Goal: Navigation & Orientation: Find specific page/section

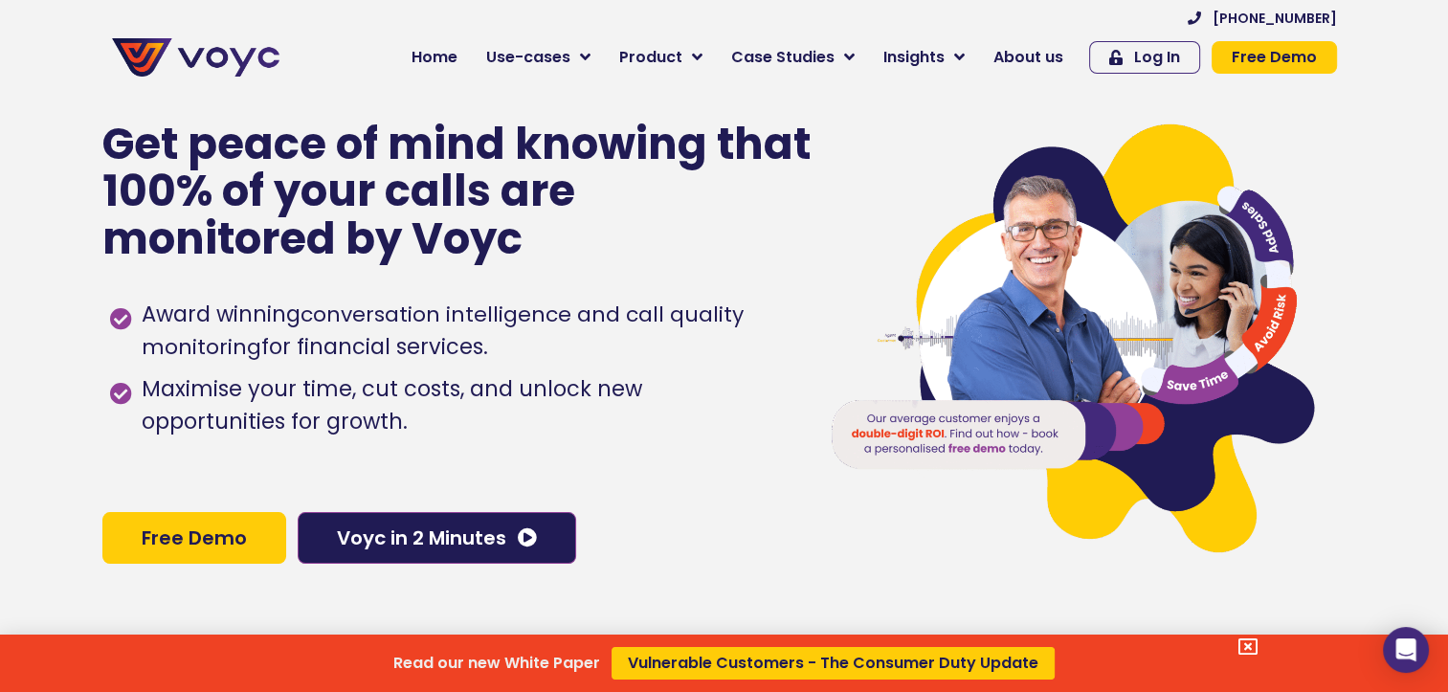
click at [410, 395] on div "Read our new White Paper Vulnerable Customers - The Consumer Duty Update" at bounding box center [724, 346] width 1448 height 692
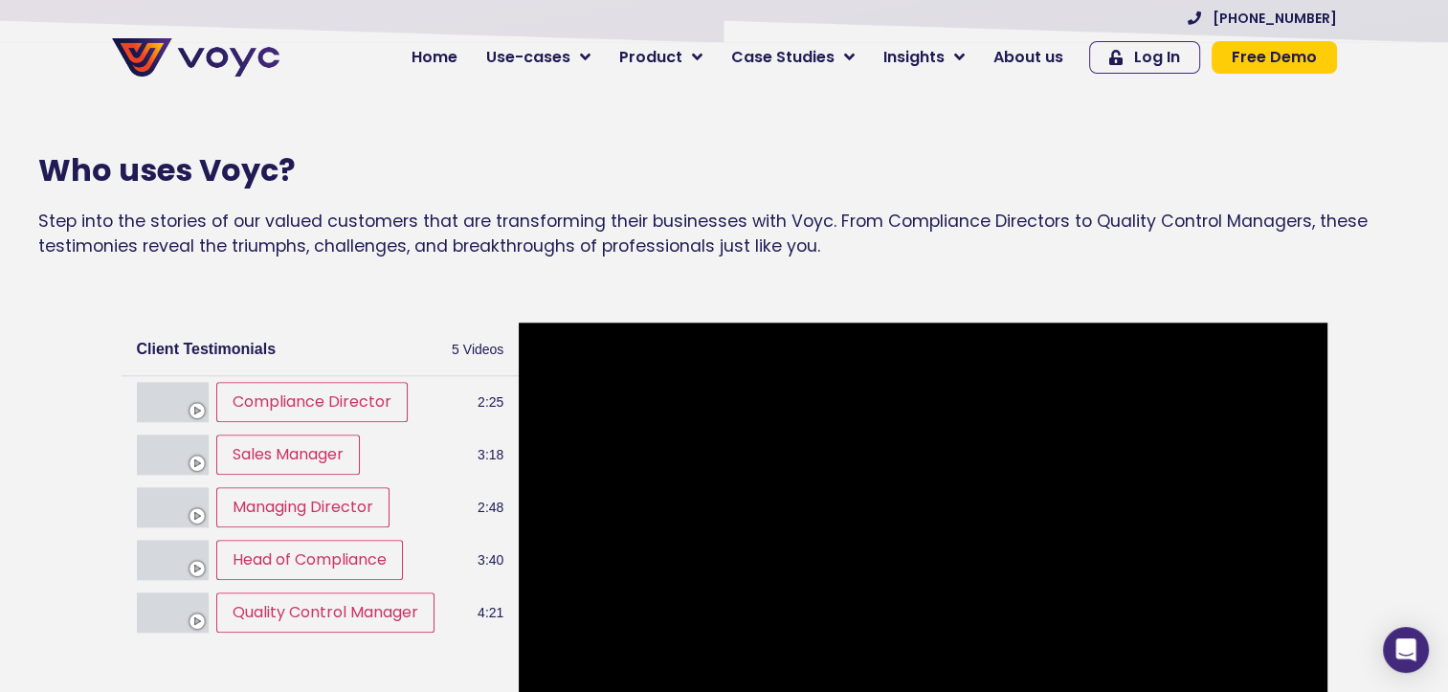
scroll to position [1914, 0]
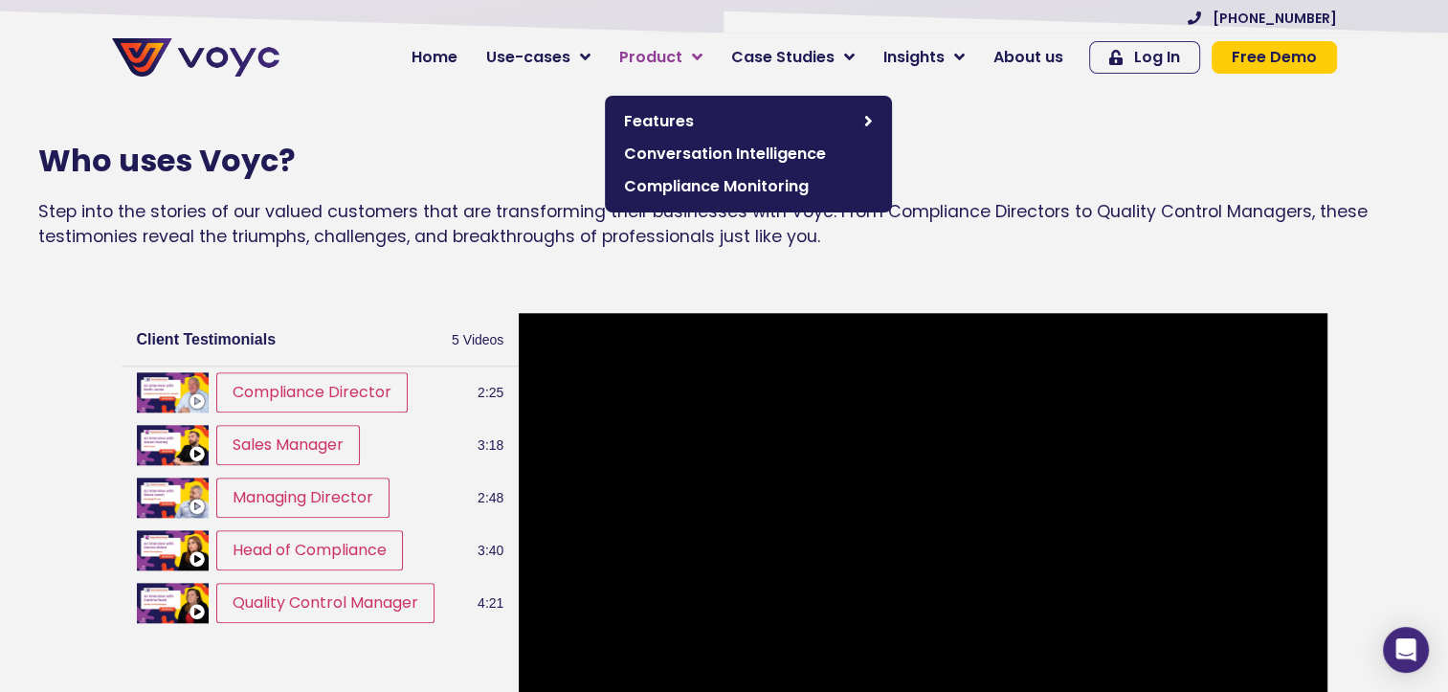
click at [700, 50] on link "Product" at bounding box center [661, 57] width 112 height 38
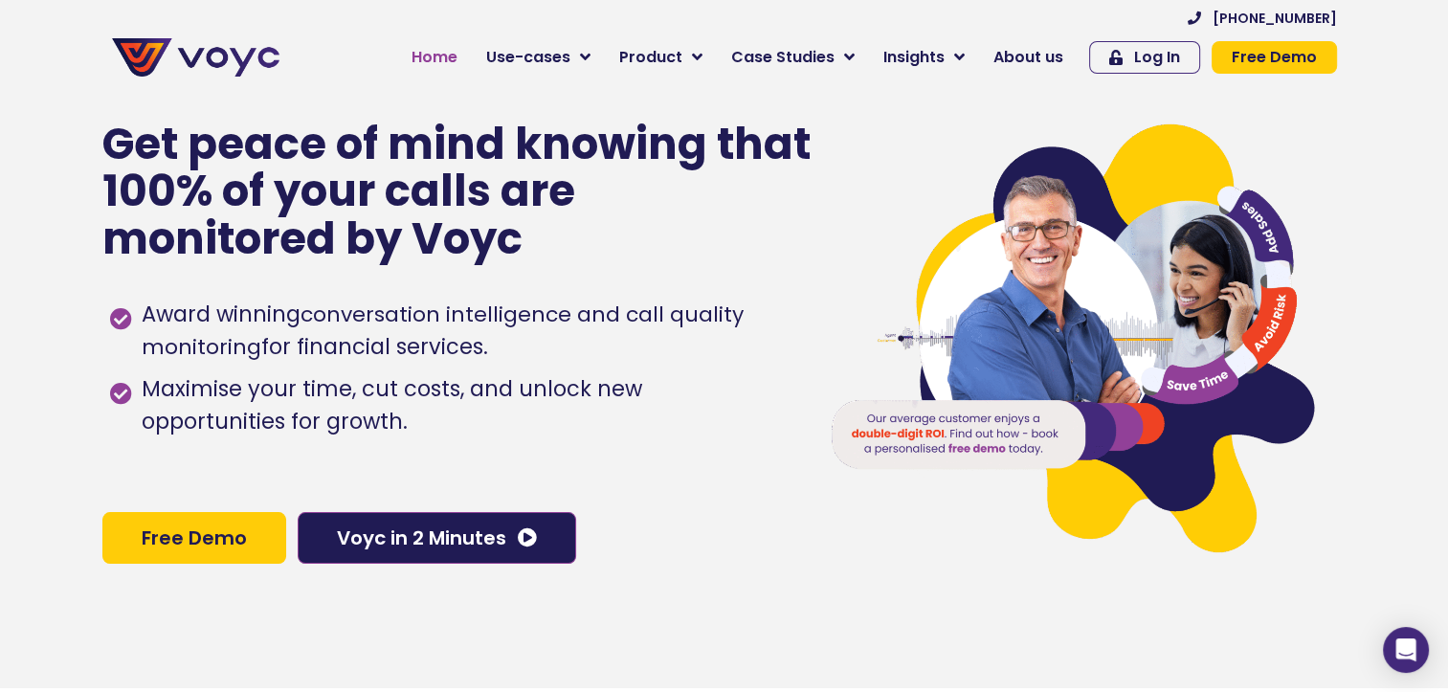
click at [455, 64] on span "Home" at bounding box center [434, 57] width 46 height 23
click at [532, 59] on span "Use-cases" at bounding box center [528, 57] width 84 height 23
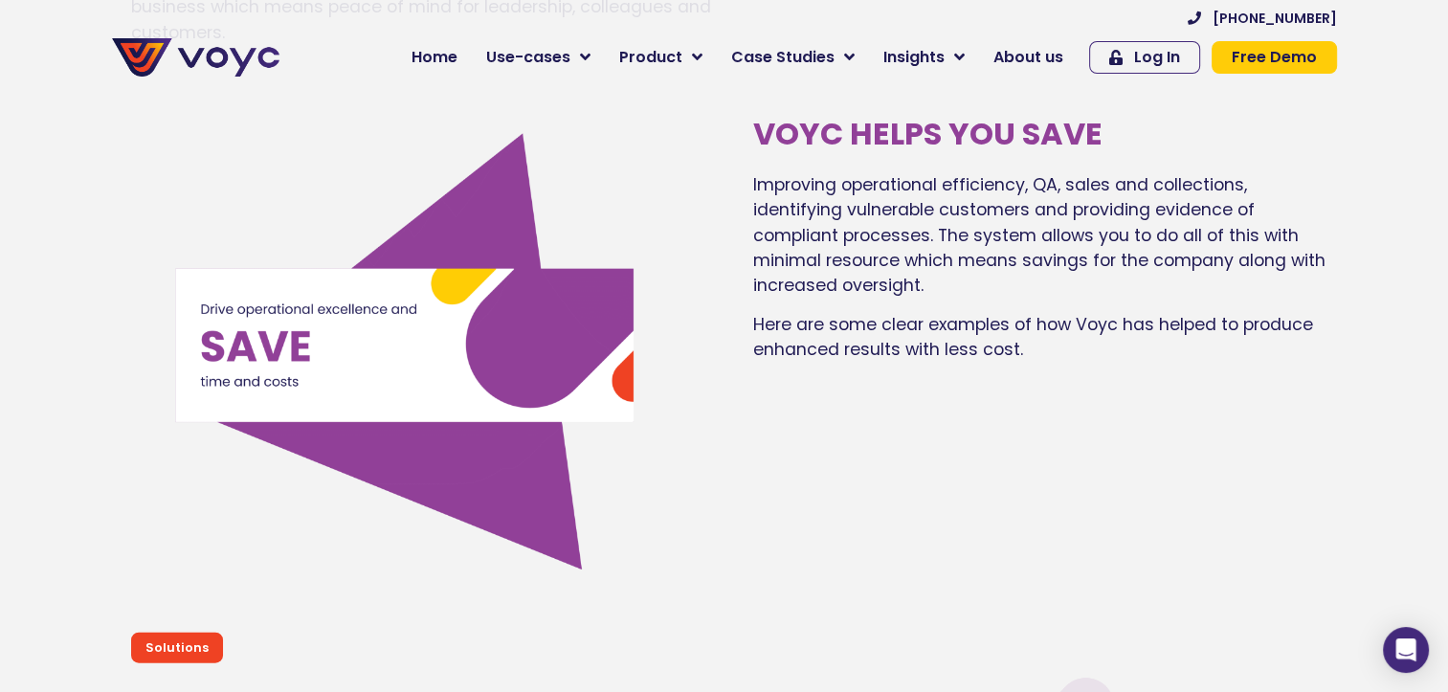
scroll to position [3445, 0]
